Goal: Task Accomplishment & Management: Manage account settings

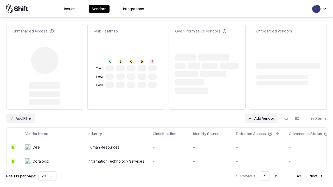
click at [261, 114] on link "Add Vendor" at bounding box center [261, 118] width 33 height 9
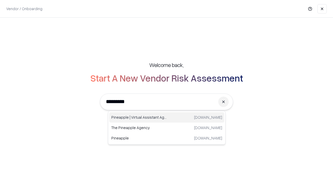
click at [167, 118] on div "Pineapple | Virtual Assistant Agency trypineapple.com" at bounding box center [166, 117] width 115 height 10
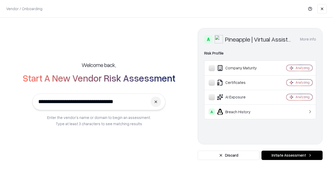
type input "**********"
click at [292, 156] on button "Initiate Assessment" at bounding box center [292, 155] width 61 height 9
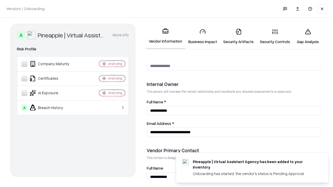
scroll to position [270, 0]
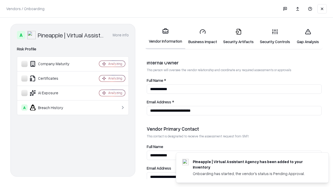
click at [203, 36] on link "Business Impact" at bounding box center [202, 36] width 35 height 24
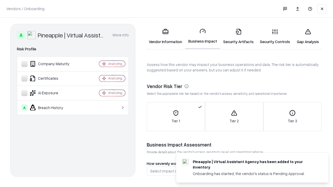
click at [238, 36] on link "Security Artifacts" at bounding box center [238, 36] width 37 height 24
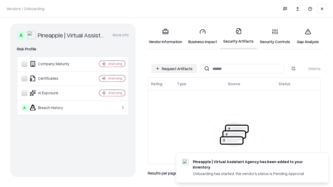
click at [174, 69] on button "Request Artifacts" at bounding box center [174, 68] width 45 height 9
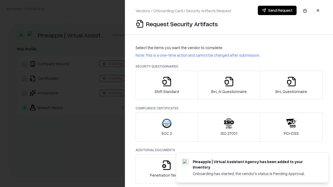
click at [167, 85] on icon "button" at bounding box center [167, 82] width 10 height 10
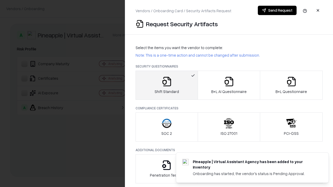
click at [277, 10] on button "Send Request" at bounding box center [277, 10] width 39 height 9
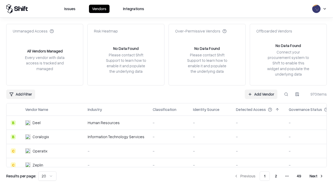
click at [286, 94] on button at bounding box center [286, 94] width 9 height 9
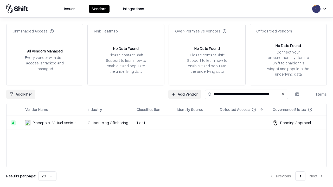
type input "**********"
click at [170, 123] on td "Tier 1" at bounding box center [153, 123] width 40 height 14
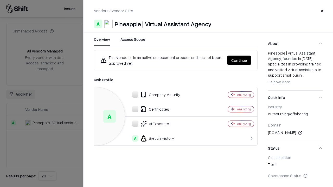
click at [239, 60] on button "Continue" at bounding box center [239, 60] width 24 height 9
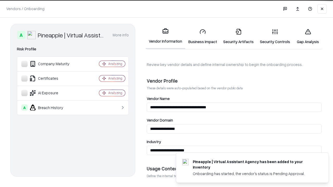
click at [238, 36] on link "Security Artifacts" at bounding box center [238, 36] width 37 height 24
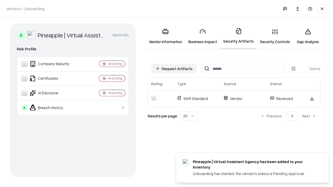
click at [308, 36] on link "Gap Analysis" at bounding box center [307, 36] width 29 height 24
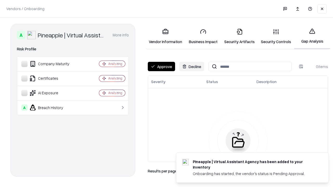
click at [161, 67] on button "Approve" at bounding box center [161, 66] width 27 height 9
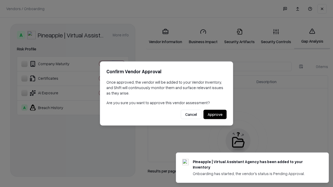
click at [215, 115] on button "Approve" at bounding box center [215, 114] width 23 height 9
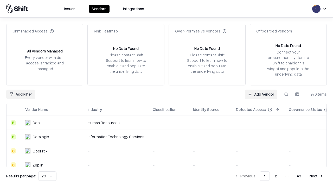
type input "**********"
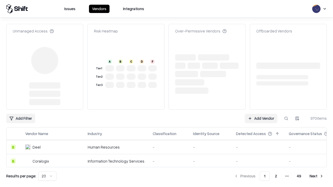
click at [261, 114] on link "Add Vendor" at bounding box center [261, 118] width 33 height 9
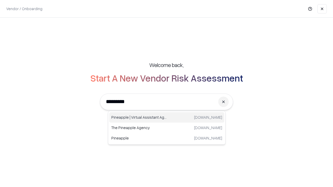
click at [167, 118] on div "Pineapple | Virtual Assistant Agency [DOMAIN_NAME]" at bounding box center [166, 117] width 115 height 10
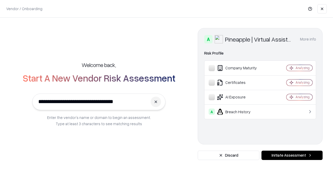
type input "**********"
click at [292, 156] on button "Initiate Assessment" at bounding box center [292, 155] width 61 height 9
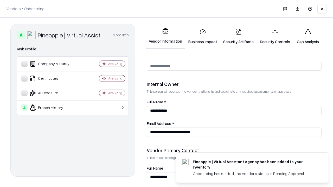
scroll to position [270, 0]
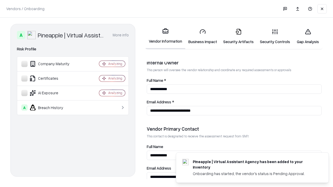
click at [308, 36] on link "Gap Analysis" at bounding box center [307, 36] width 29 height 24
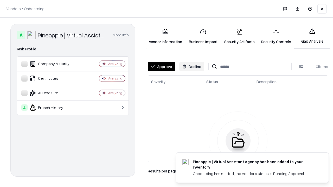
click at [161, 67] on button "Approve" at bounding box center [161, 66] width 27 height 9
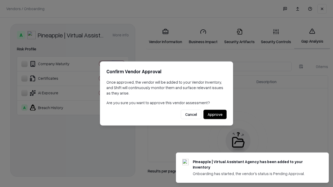
click at [215, 115] on button "Approve" at bounding box center [215, 114] width 23 height 9
